Goal: Task Accomplishment & Management: Use online tool/utility

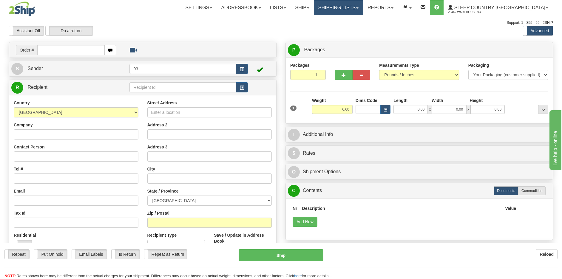
click at [363, 5] on link "Shipping lists" at bounding box center [338, 7] width 49 height 15
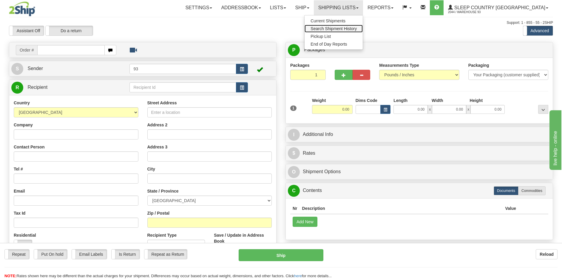
click at [357, 28] on span "Search Shipment History" at bounding box center [334, 28] width 46 height 5
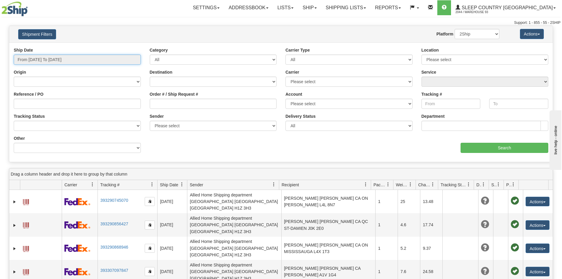
click at [67, 56] on input "From 09/16/2025 To 09/17/2025" at bounding box center [77, 60] width 127 height 10
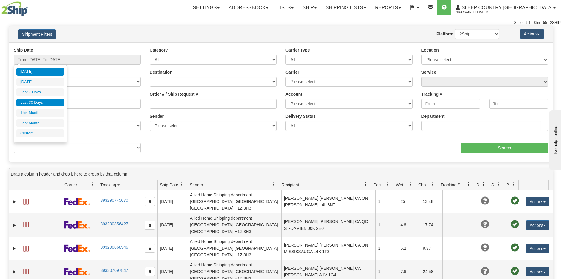
click at [46, 100] on li "Last 30 Days" at bounding box center [40, 103] width 48 height 8
type input "From 08/19/2025 To 09/17/2025"
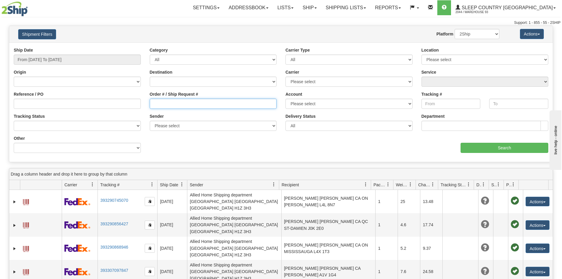
click at [161, 106] on input "Order # / Ship Request #" at bounding box center [213, 104] width 127 height 10
paste input "9000H977036"
type input "9000H977036"
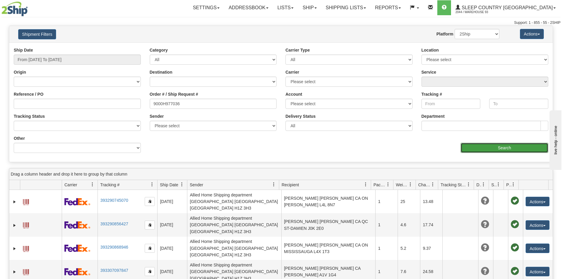
click at [504, 148] on input "Search" at bounding box center [505, 148] width 88 height 10
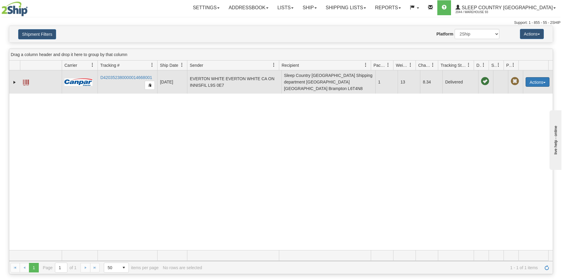
click at [542, 78] on button "Actions" at bounding box center [538, 82] width 24 height 10
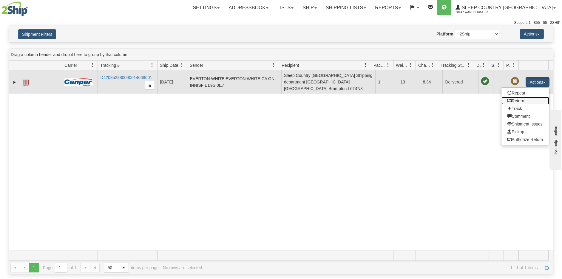
click at [520, 97] on link "Return" at bounding box center [526, 101] width 48 height 8
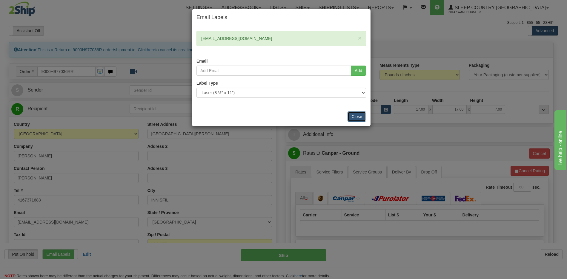
click at [358, 115] on button "Close" at bounding box center [356, 117] width 18 height 10
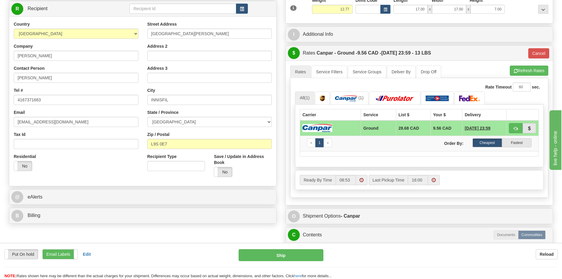
scroll to position [90, 0]
